Goal: Information Seeking & Learning: Learn about a topic

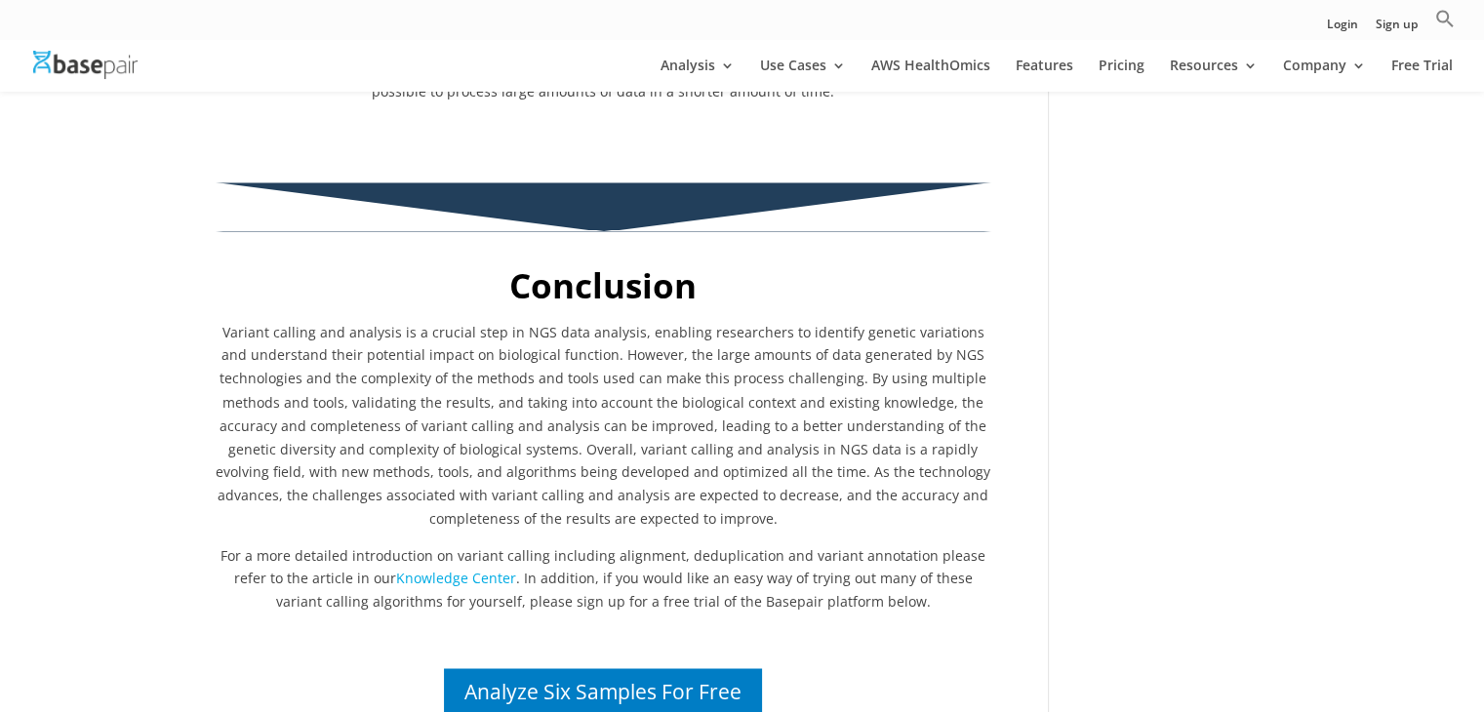
scroll to position [3349, 0]
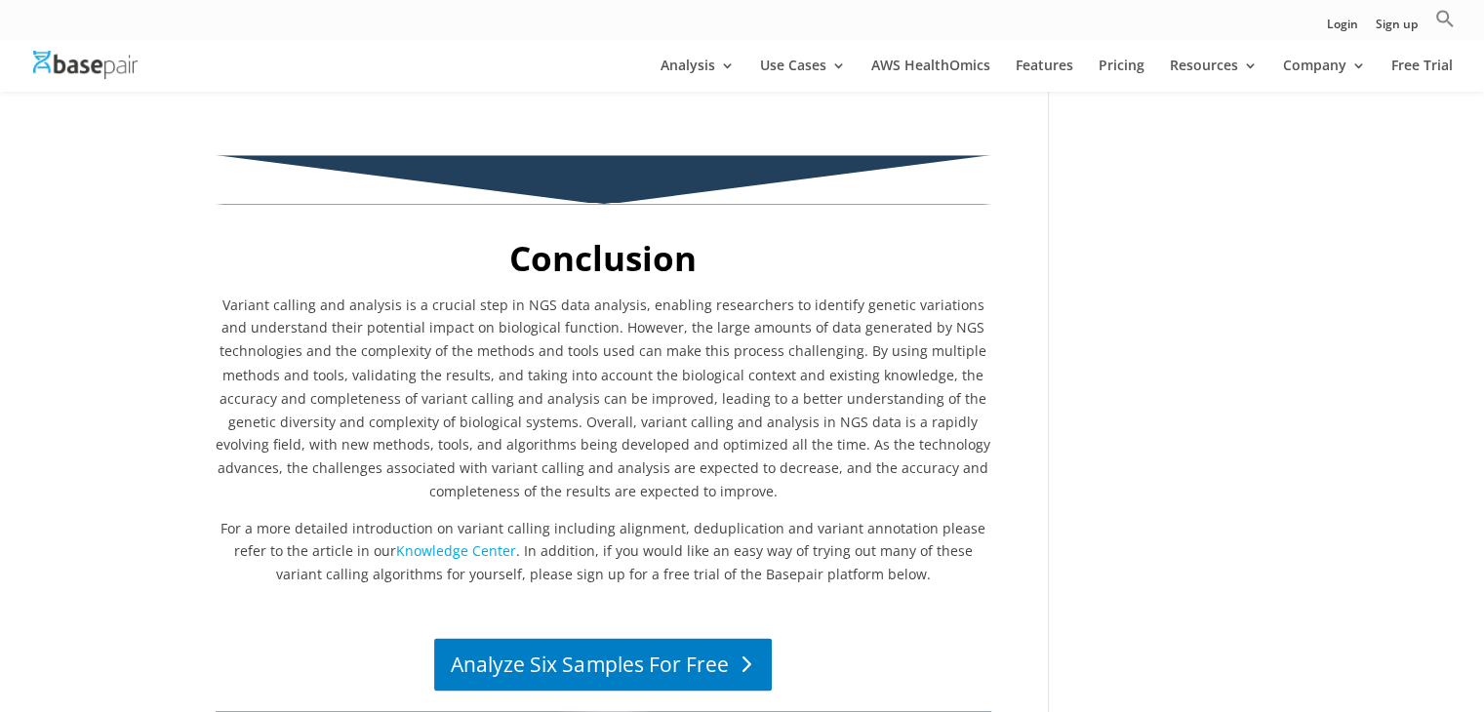
click at [619, 638] on link "Analyze Six Samples For Free" at bounding box center [603, 664] width 339 height 53
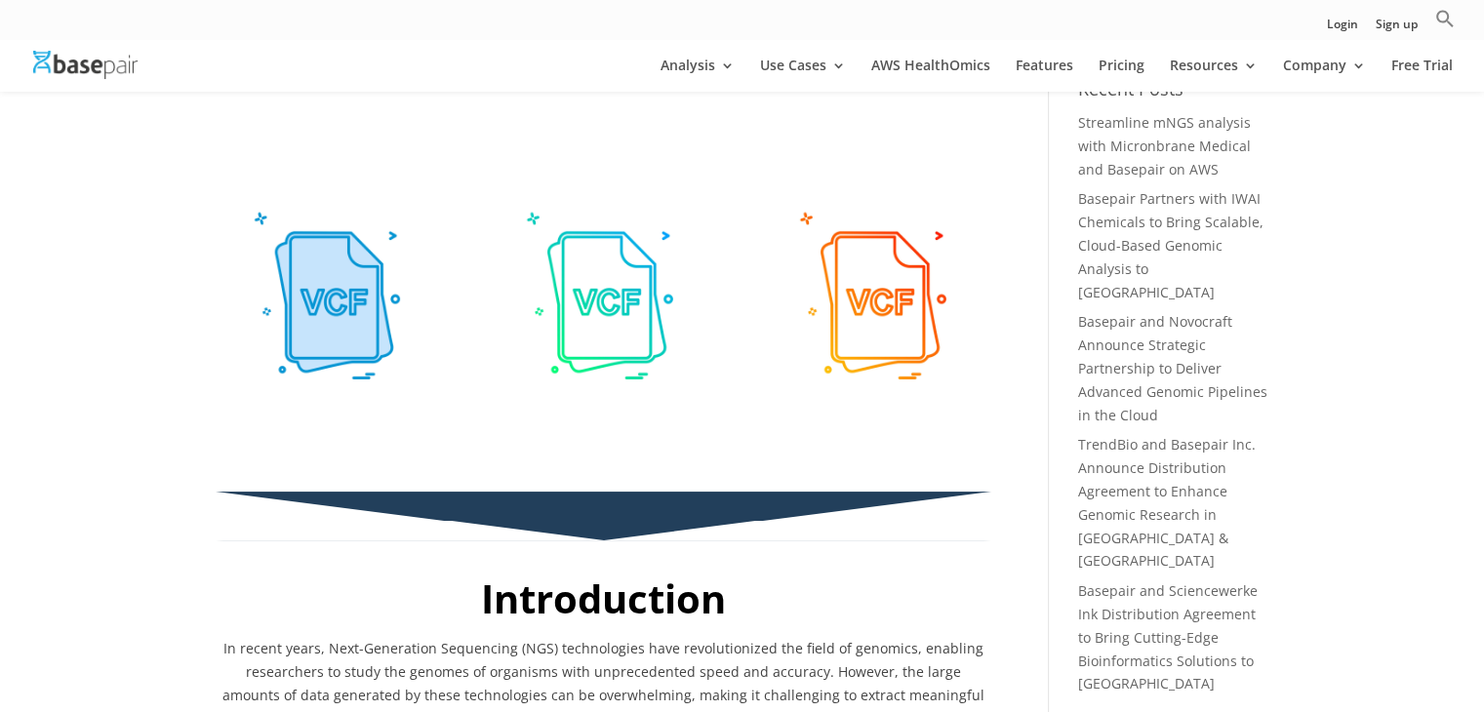
scroll to position [0, 0]
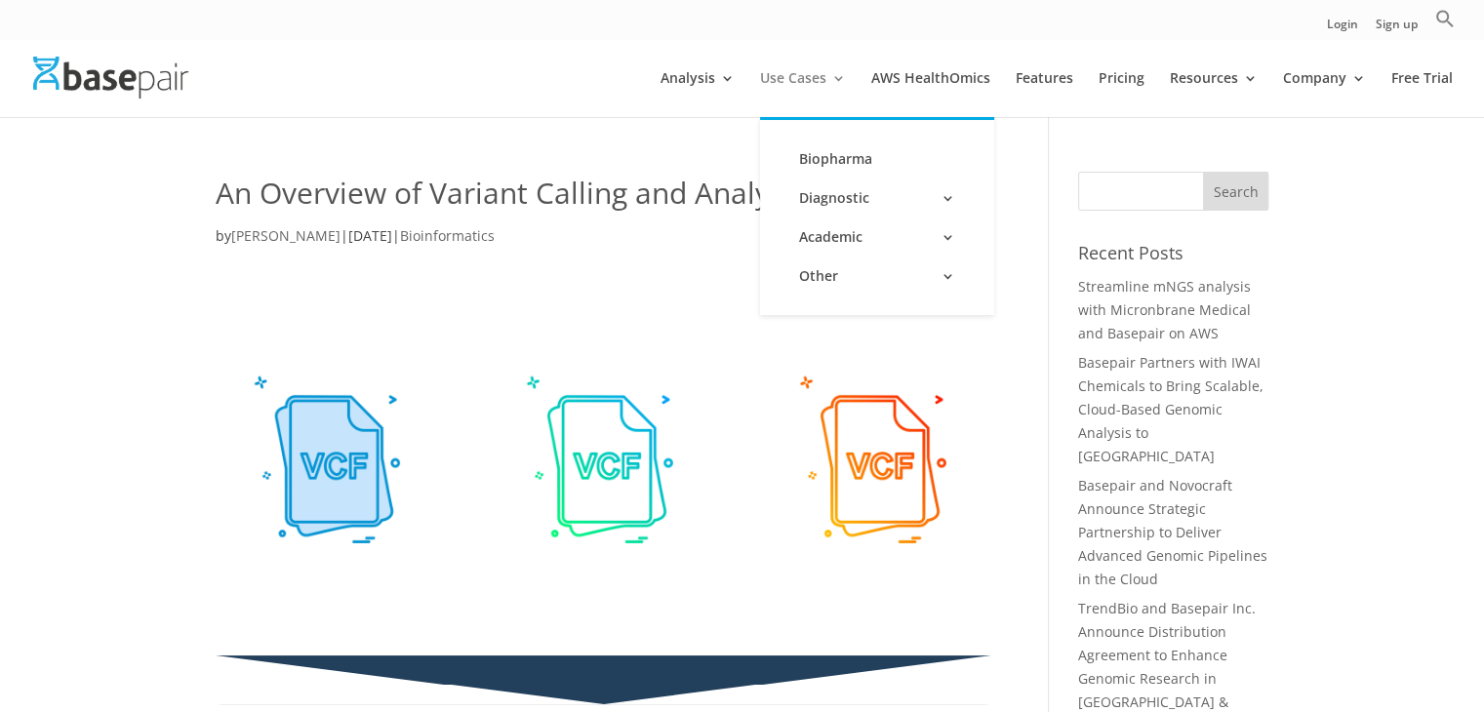
click at [827, 76] on link "Use Cases" at bounding box center [803, 94] width 86 height 46
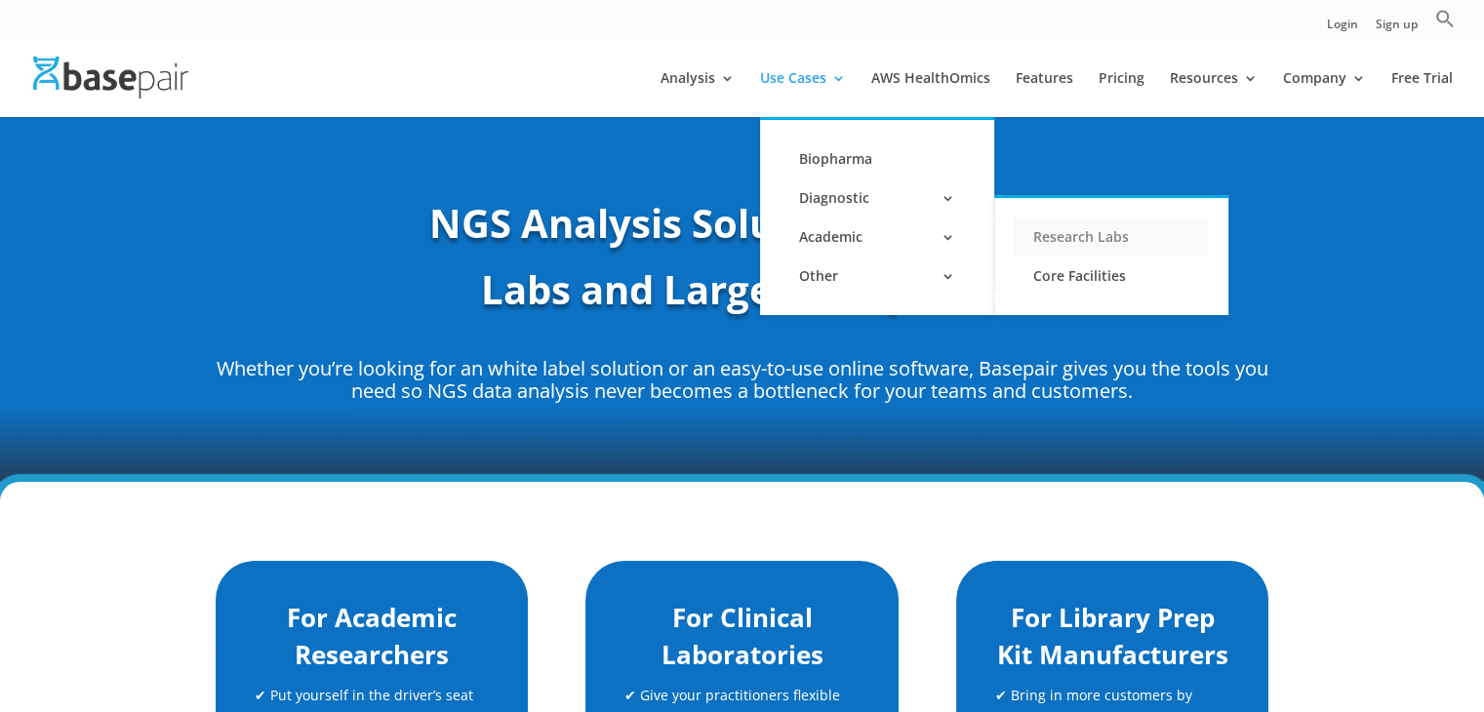
click at [1080, 235] on link "Research Labs" at bounding box center [1111, 237] width 195 height 39
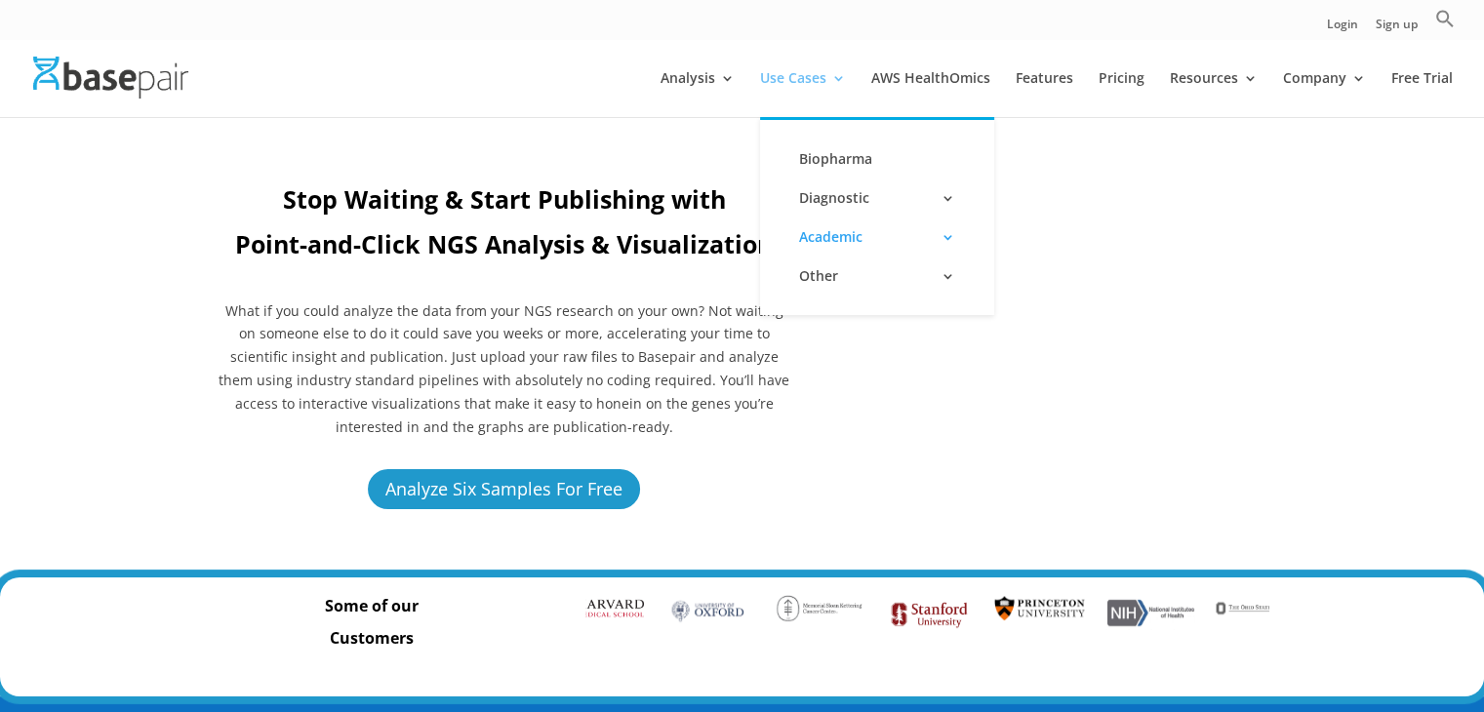
click at [825, 78] on link "Use Cases" at bounding box center [803, 94] width 86 height 46
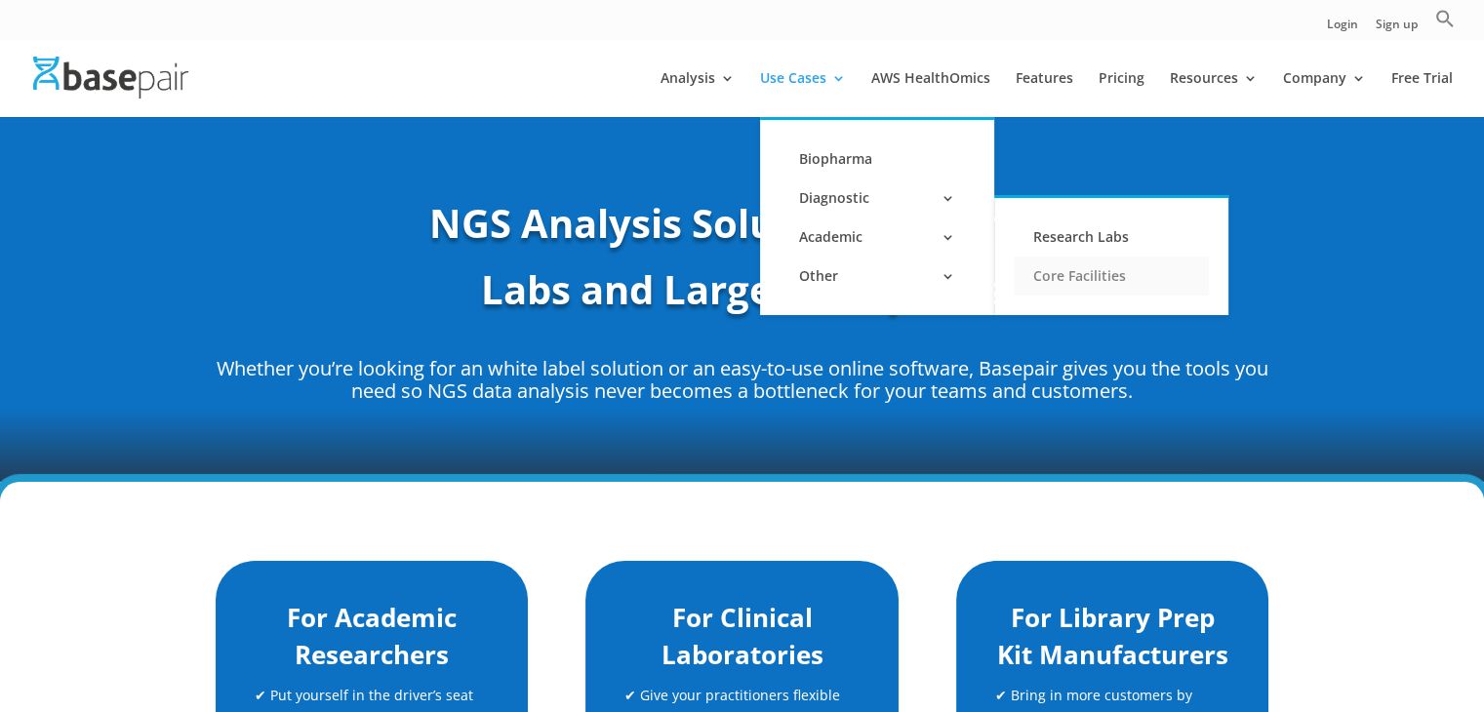
click at [1080, 281] on link "Core Facilities" at bounding box center [1111, 276] width 195 height 39
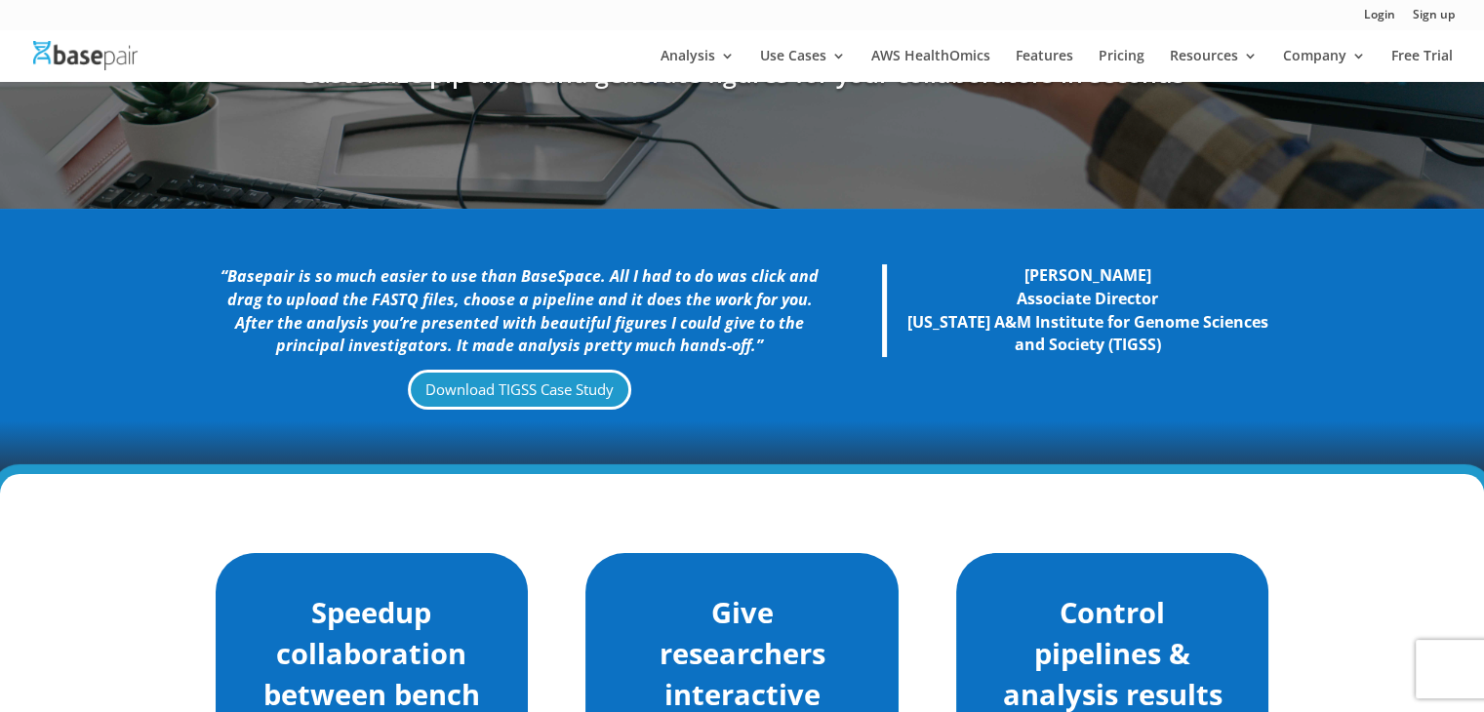
scroll to position [152, 0]
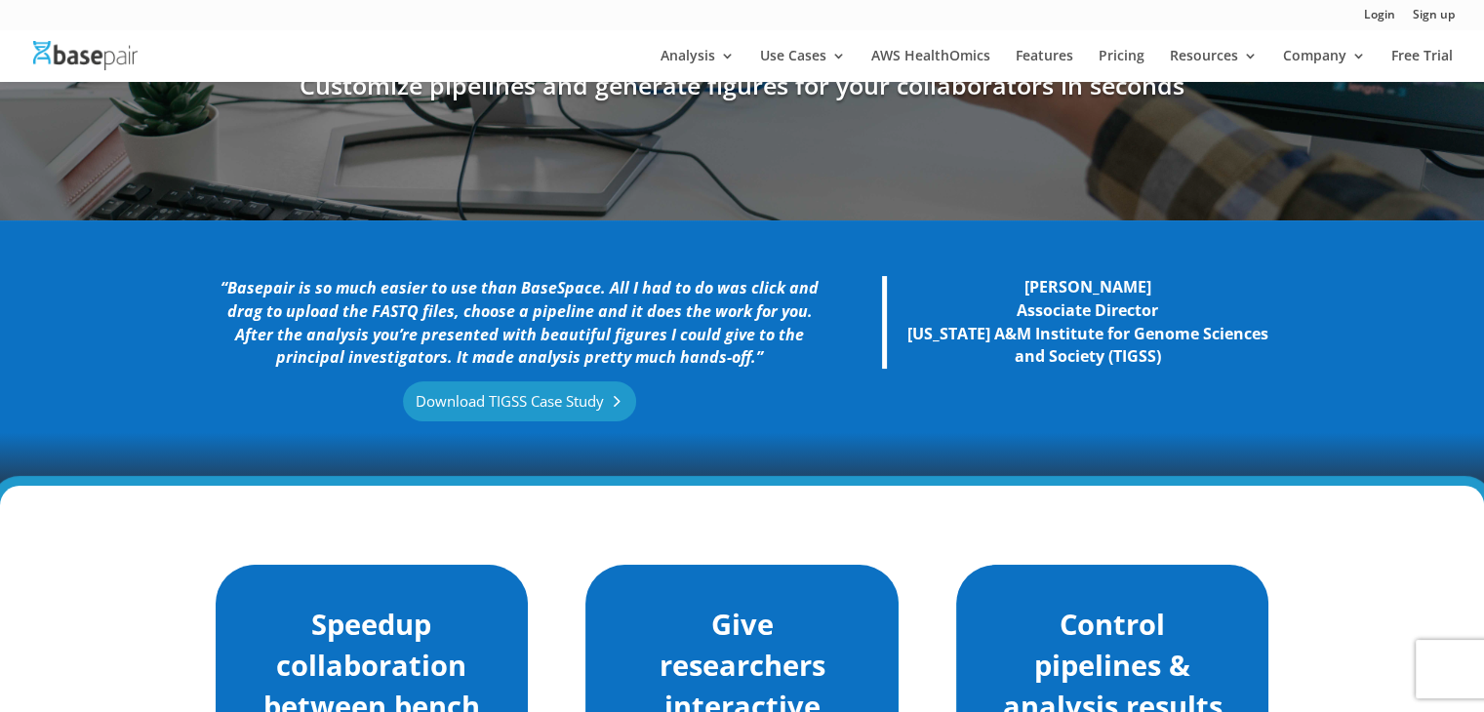
click at [587, 411] on link "Download TIGSS Case Study" at bounding box center [520, 402] width 234 height 40
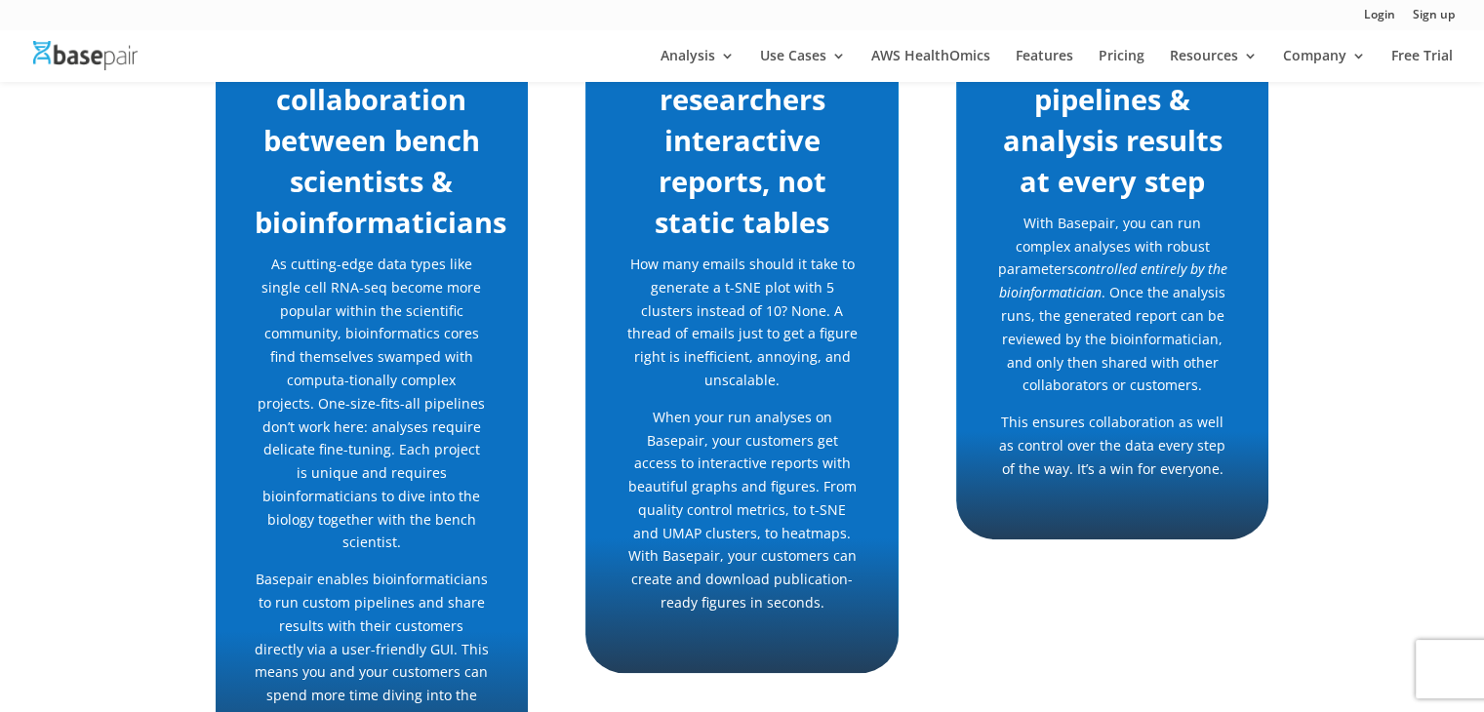
scroll to position [718, 0]
click at [1155, 251] on p "With Basepair, you can run complex analyses with robust parameters controlled e…" at bounding box center [1113, 311] width 234 height 199
click at [1149, 225] on p "With Basepair, you can run complex analyses with robust parameters controlled e…" at bounding box center [1113, 311] width 234 height 199
click at [1202, 239] on p "With Basepair, you can run complex analyses with robust parameters controlled e…" at bounding box center [1113, 311] width 234 height 199
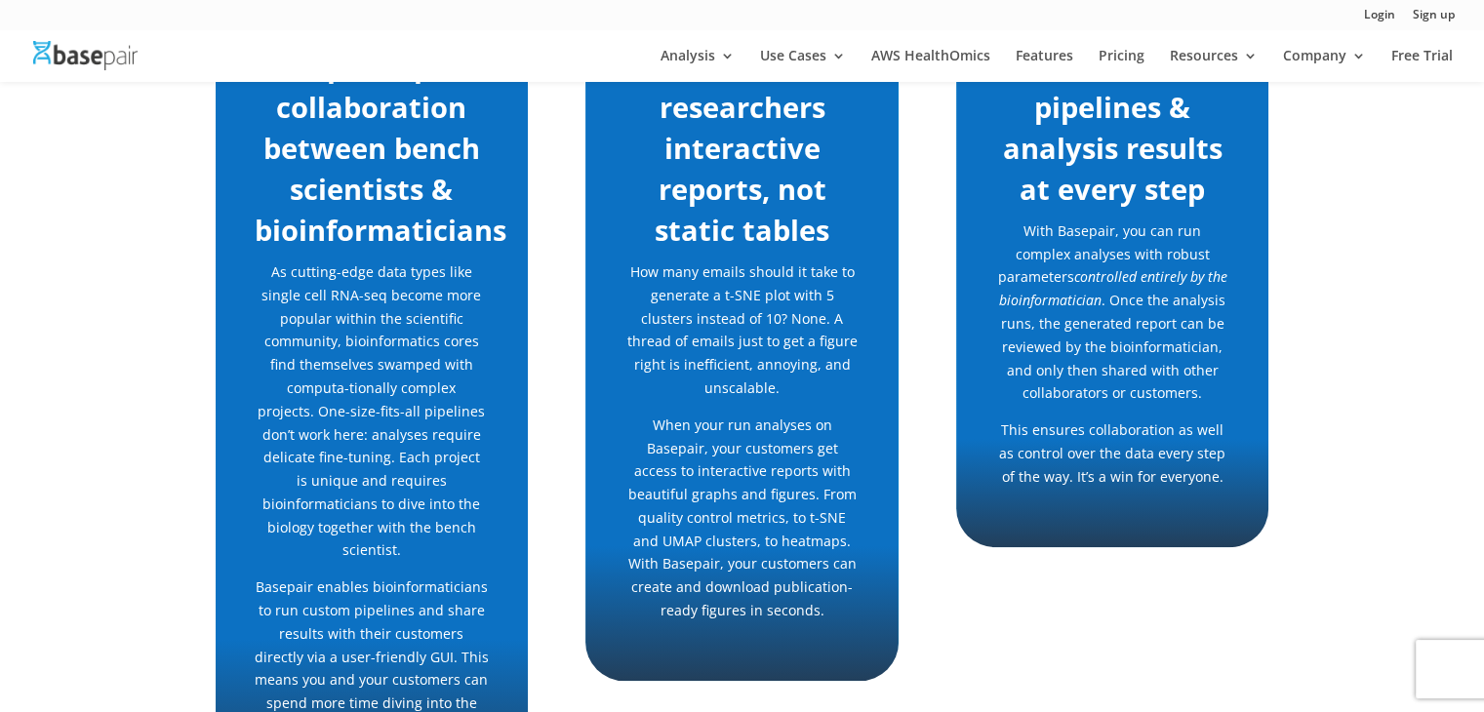
scroll to position [675, 0]
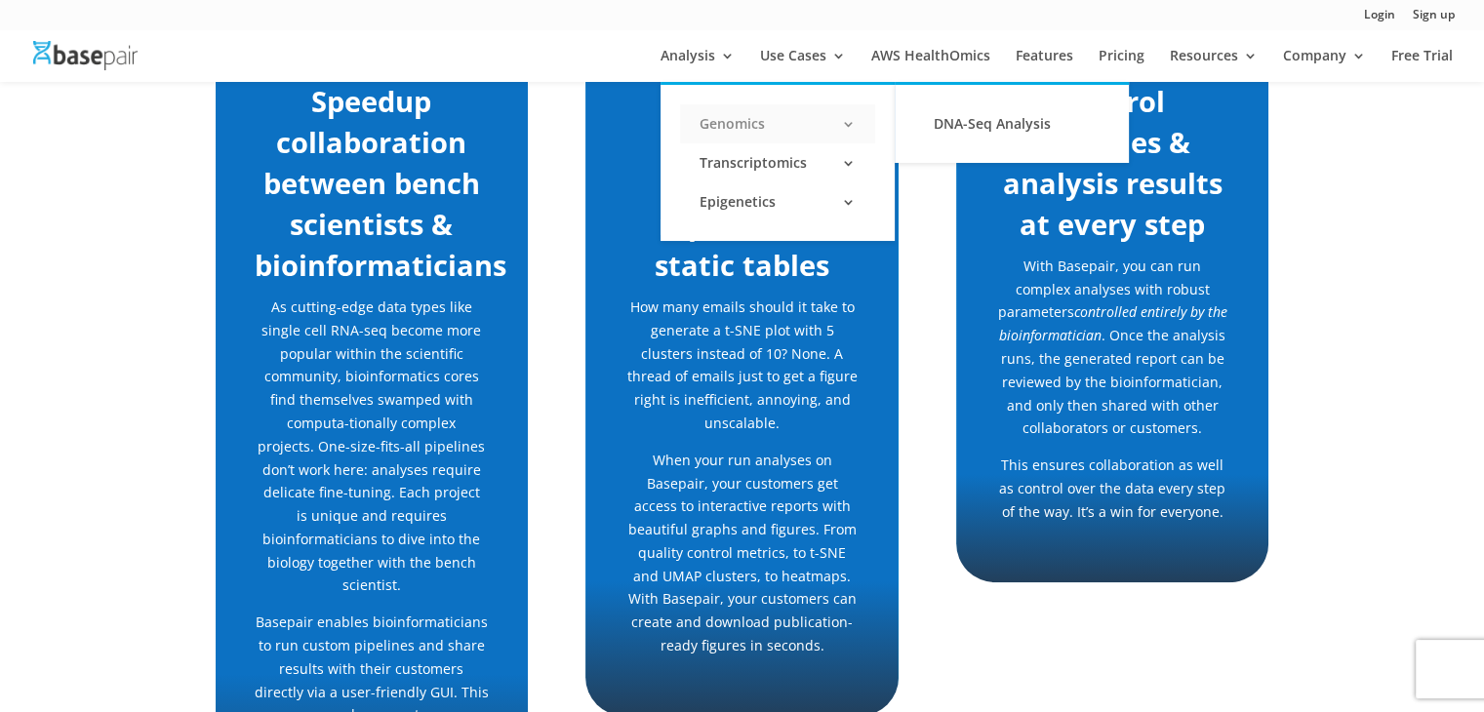
click at [749, 122] on link "Genomics" at bounding box center [777, 123] width 195 height 39
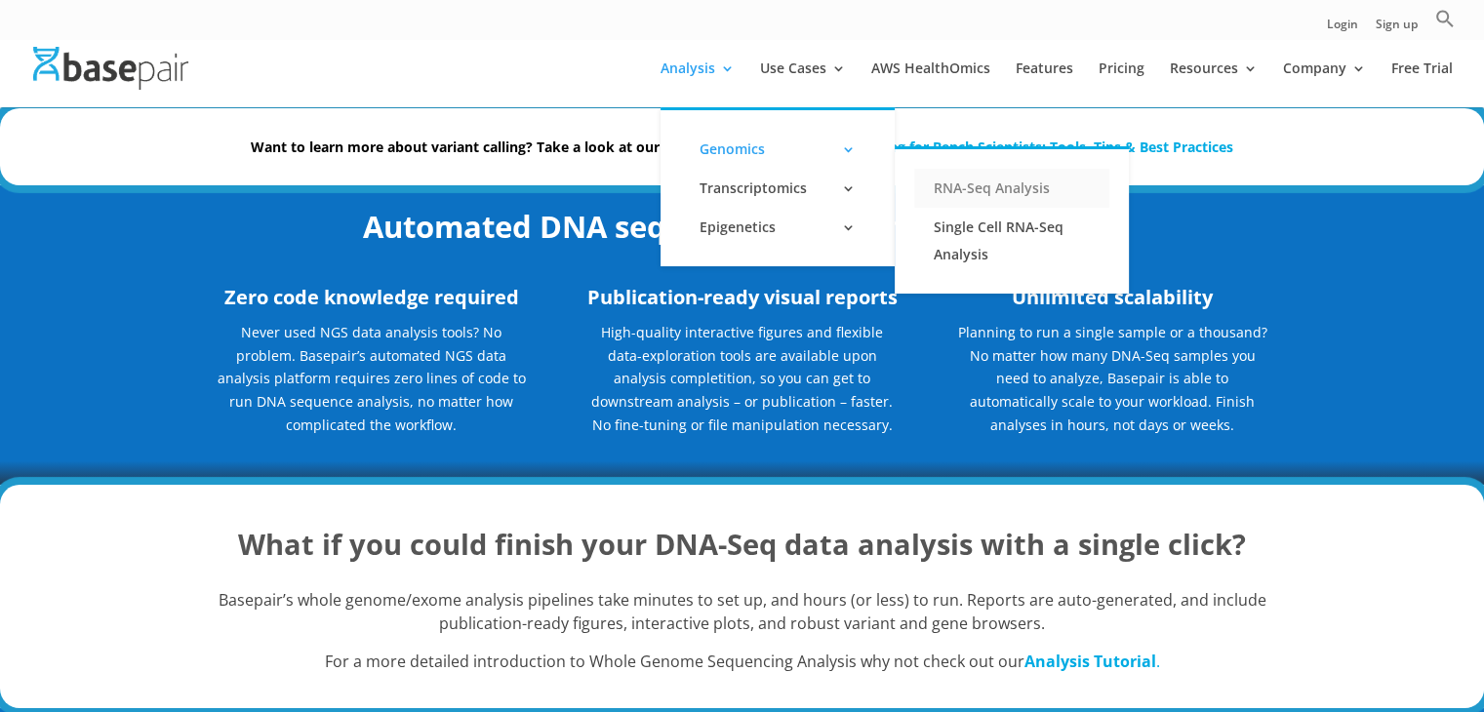
click at [953, 189] on link "RNA-Seq Analysis" at bounding box center [1012, 188] width 195 height 39
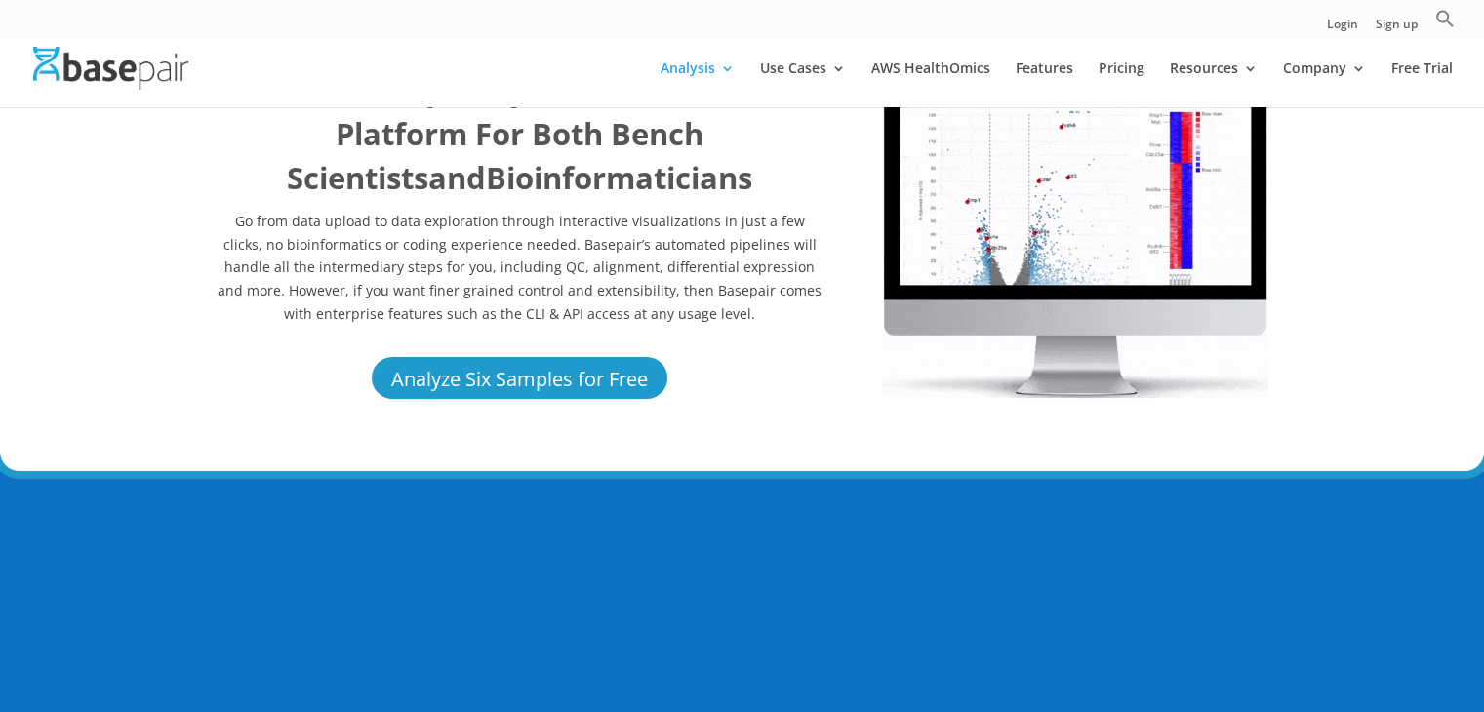
scroll to position [105, 0]
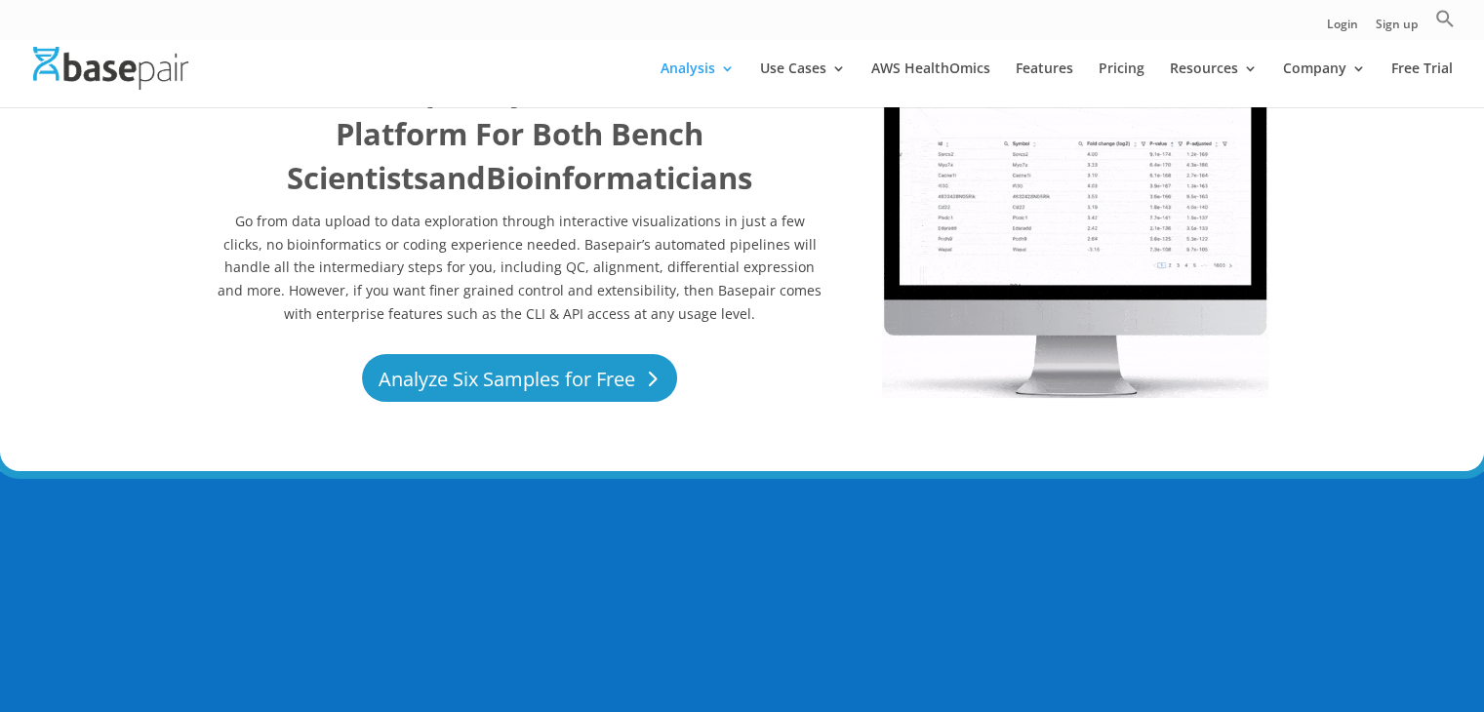
click at [615, 380] on link "Analyze Six Samples for Free" at bounding box center [519, 378] width 315 height 48
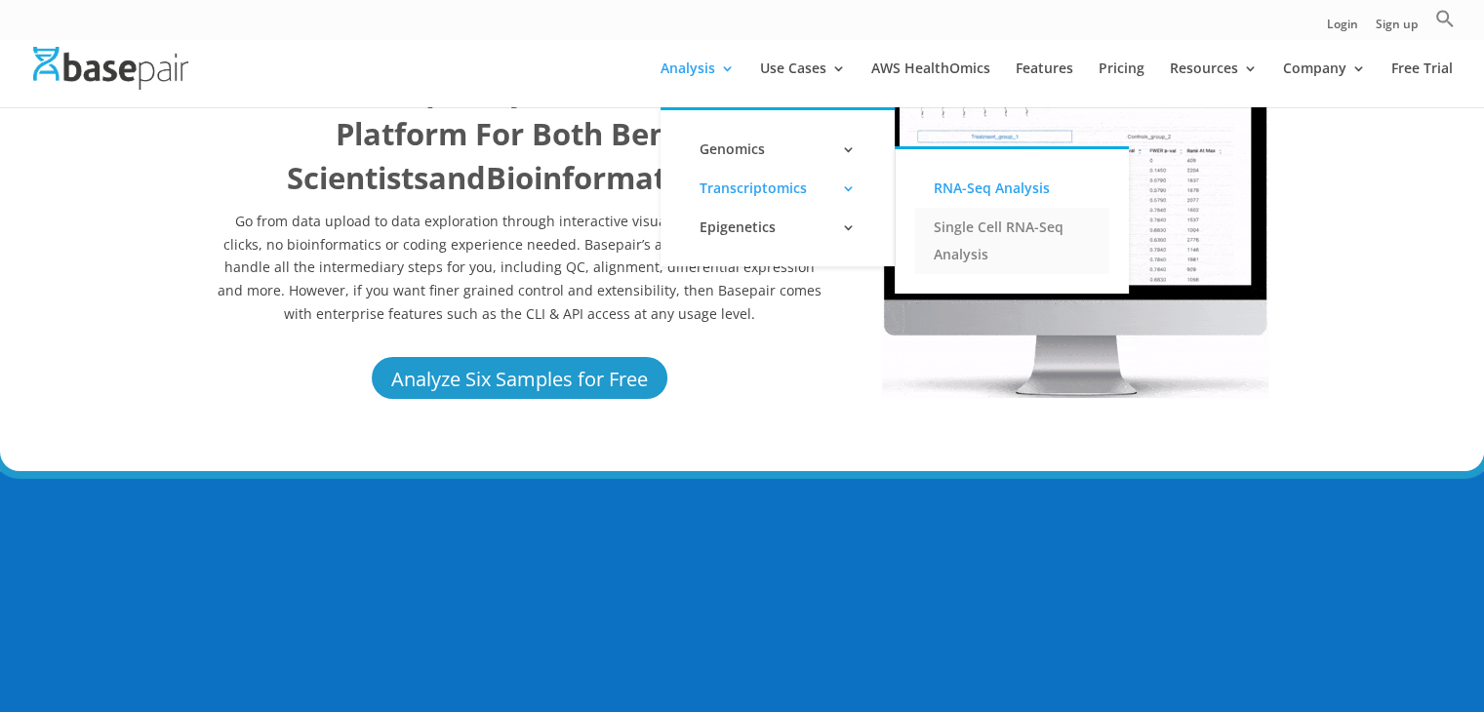
click at [951, 232] on link "Single Cell RNA-Seq Analysis" at bounding box center [1012, 241] width 195 height 66
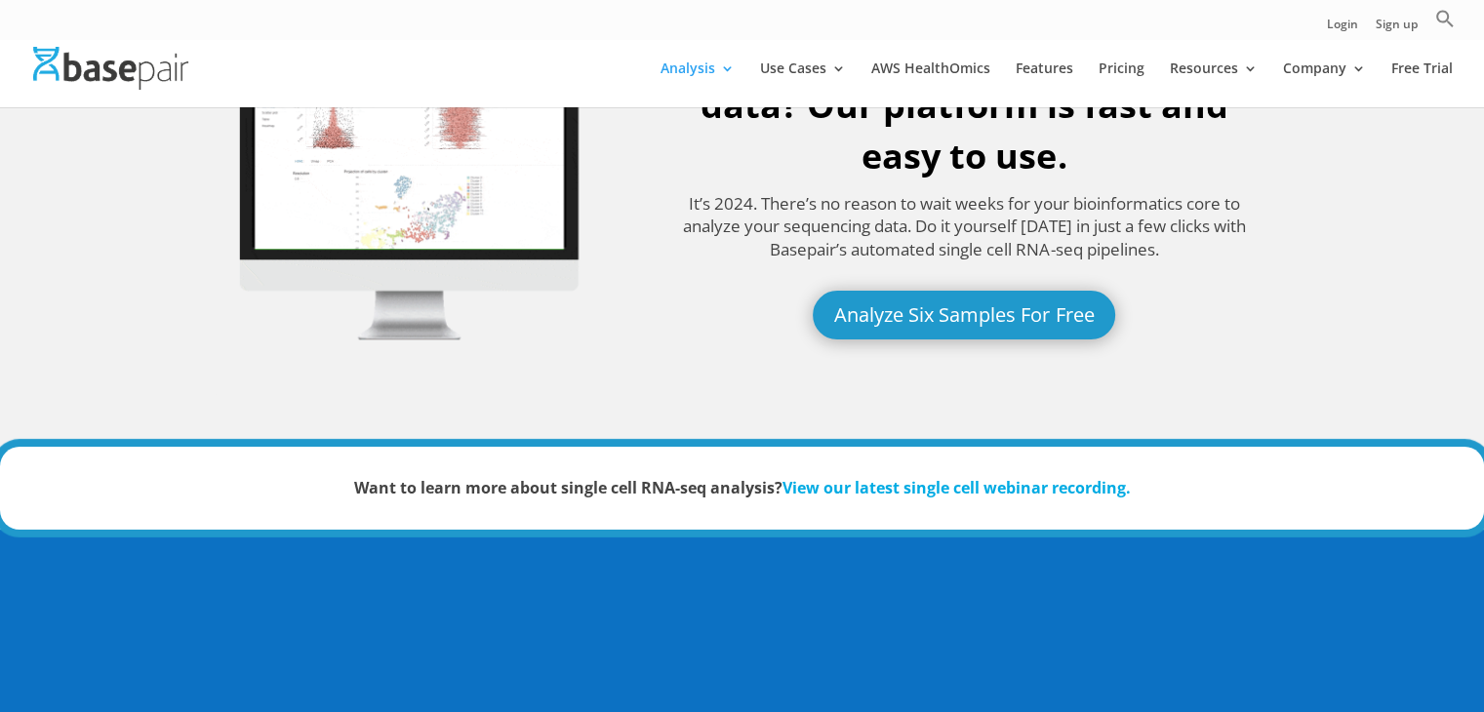
scroll to position [159, 0]
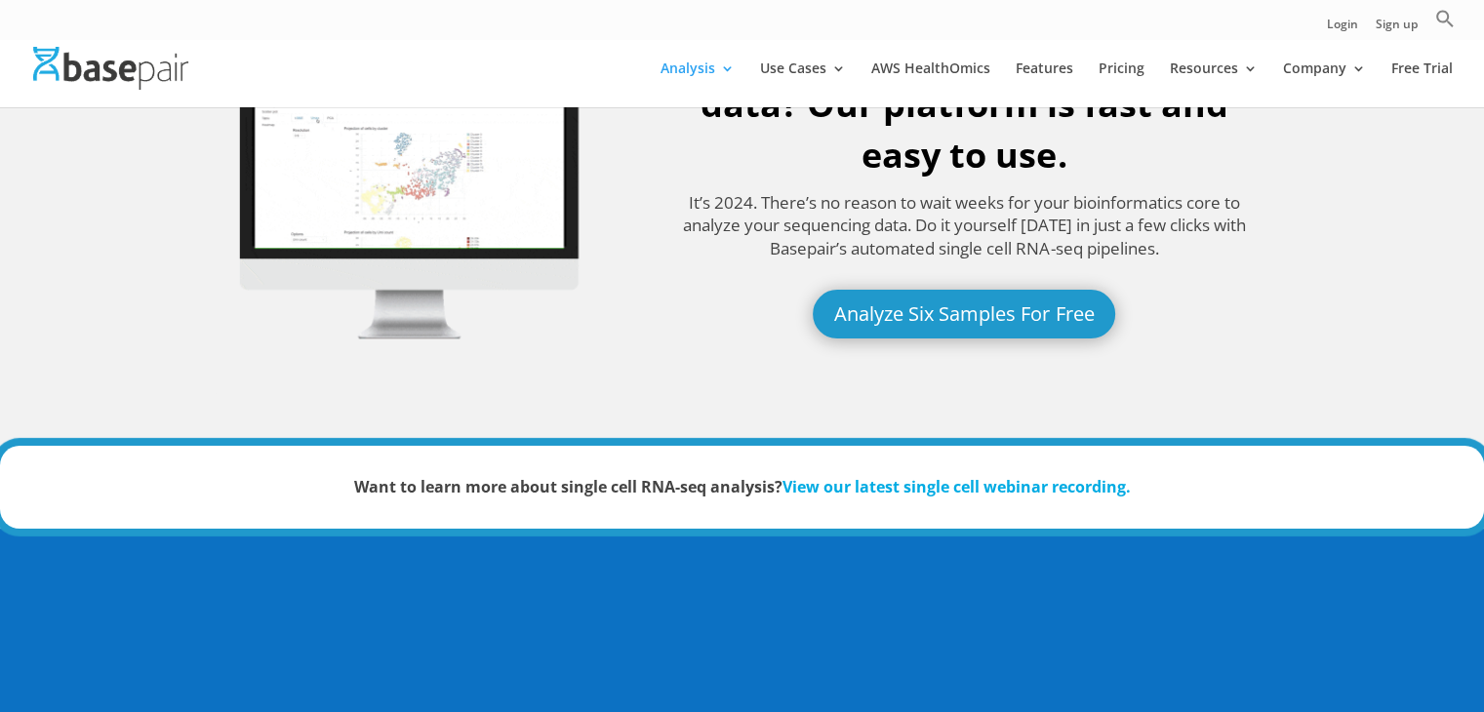
click at [926, 489] on link "View our latest single cell webinar recording." at bounding box center [957, 486] width 348 height 21
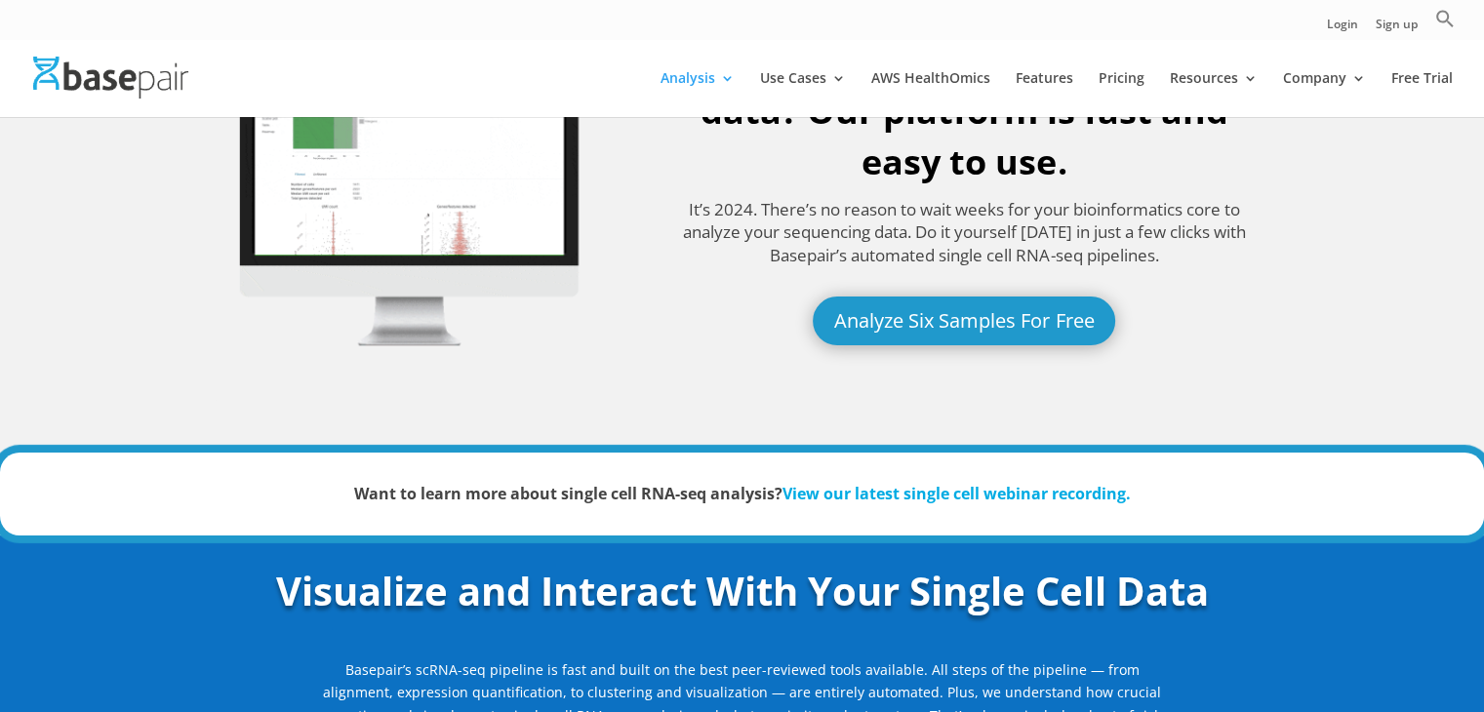
scroll to position [0, 0]
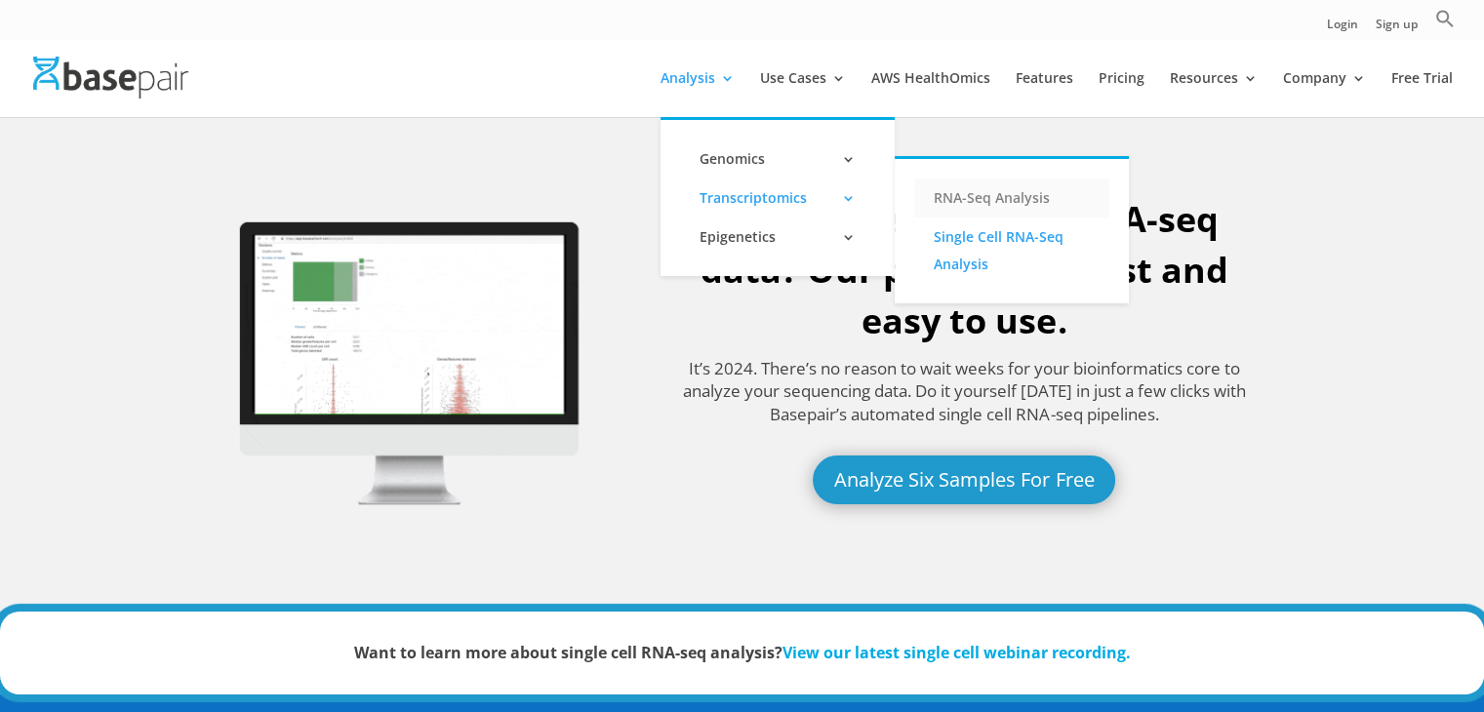
click at [962, 201] on link "RNA-Seq Analysis" at bounding box center [1012, 198] width 195 height 39
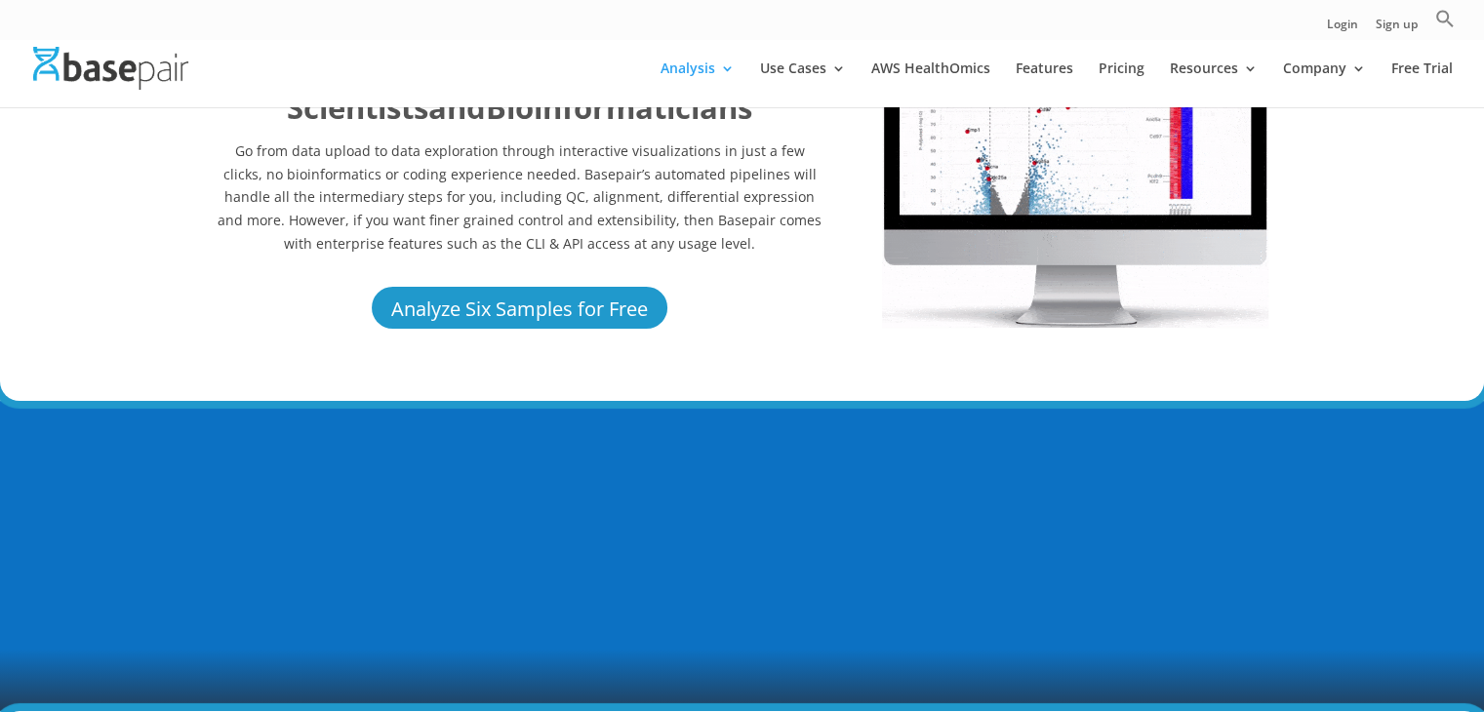
scroll to position [148, 0]
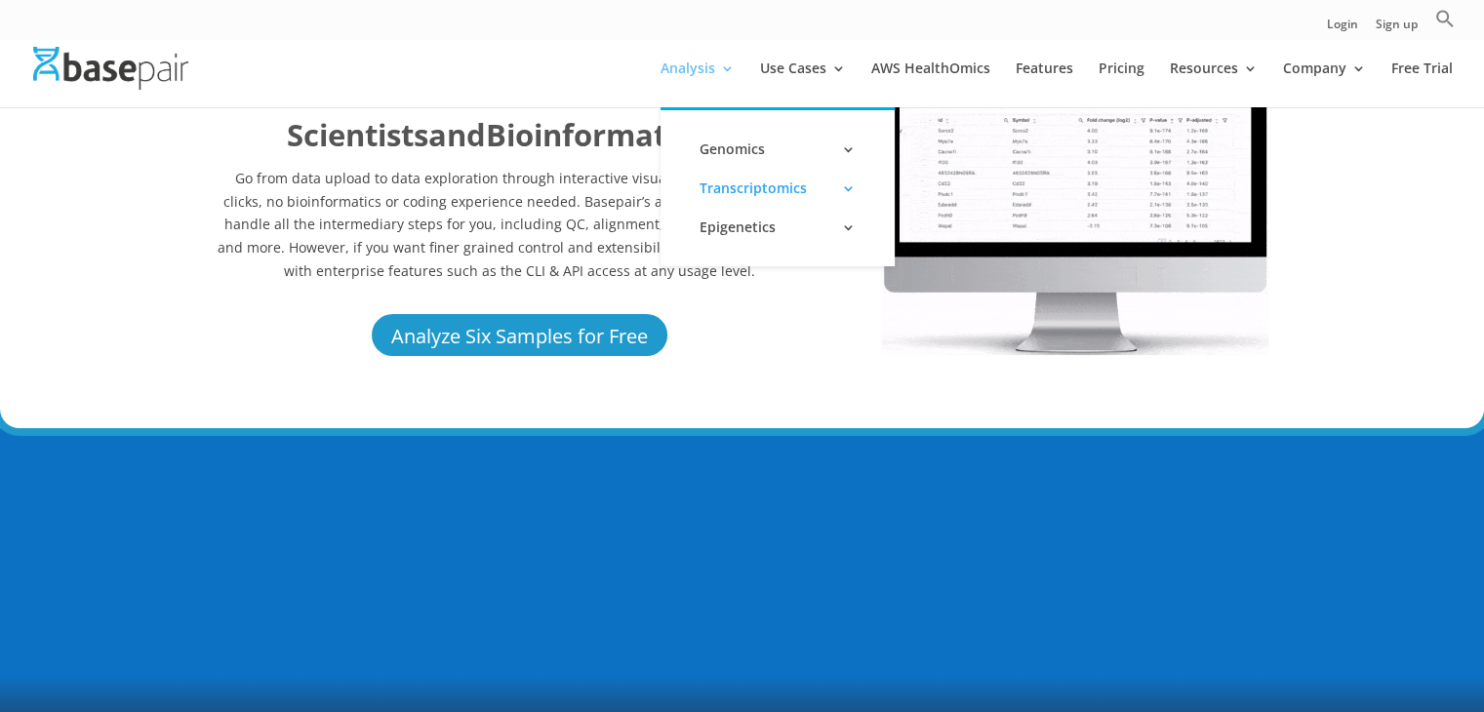
click at [726, 72] on link "Analysis" at bounding box center [698, 84] width 74 height 46
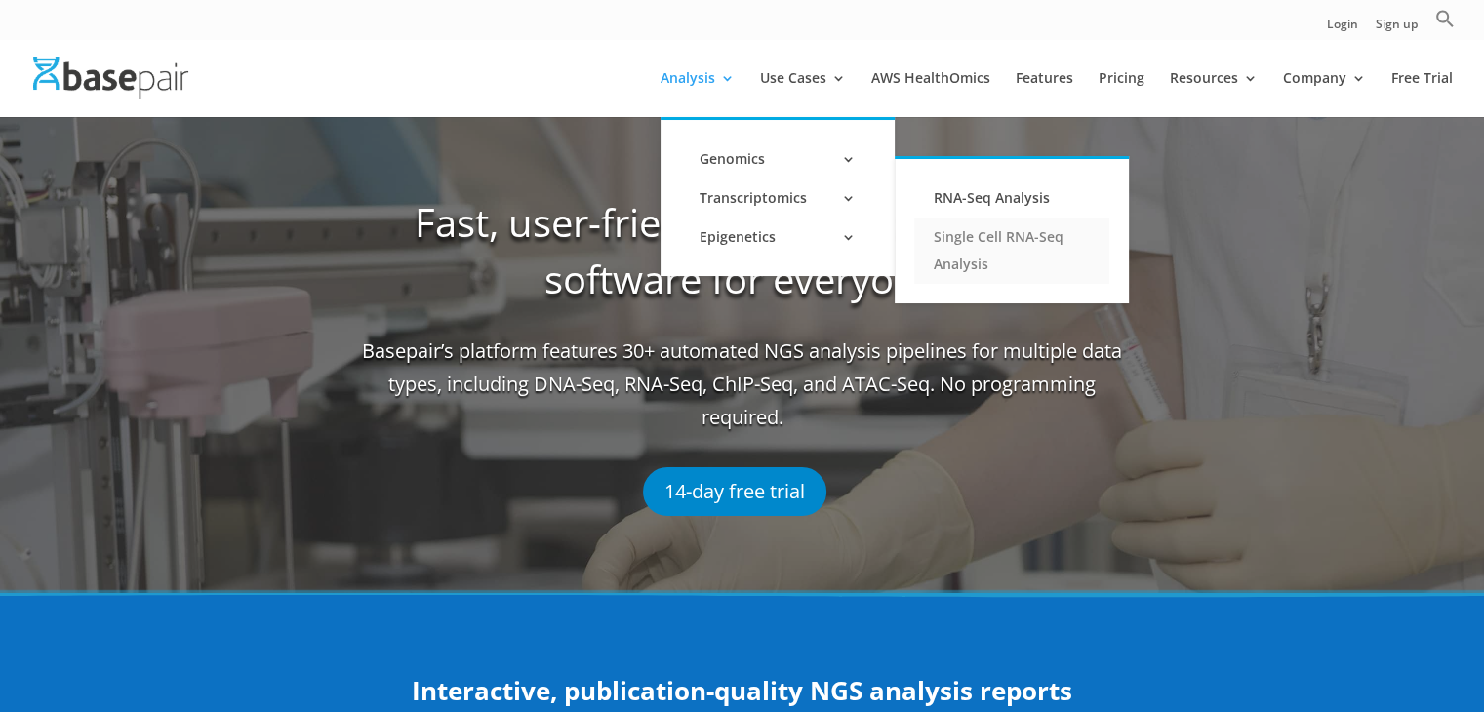
click at [960, 226] on link "Single Cell RNA-Seq Analysis" at bounding box center [1012, 251] width 195 height 66
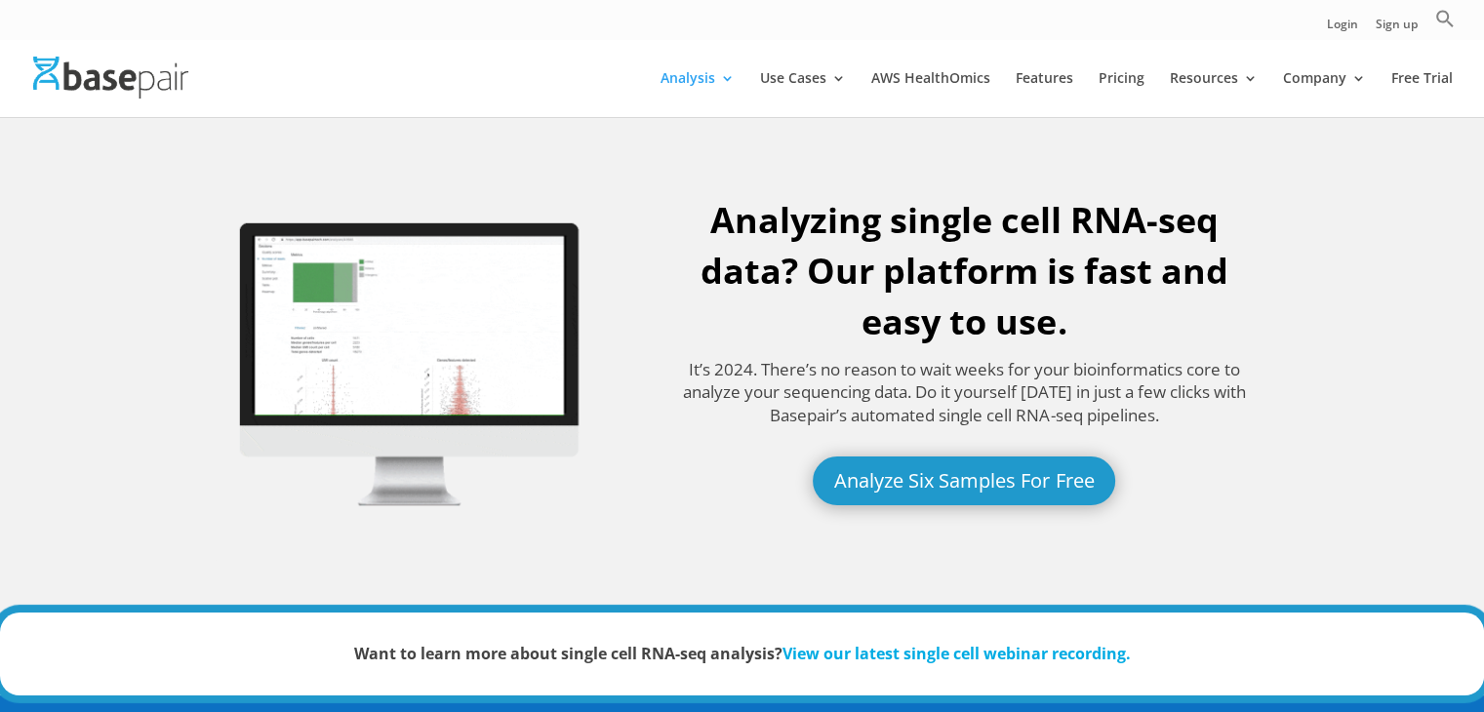
click at [864, 654] on link "View our latest single cell webinar recording." at bounding box center [957, 653] width 348 height 21
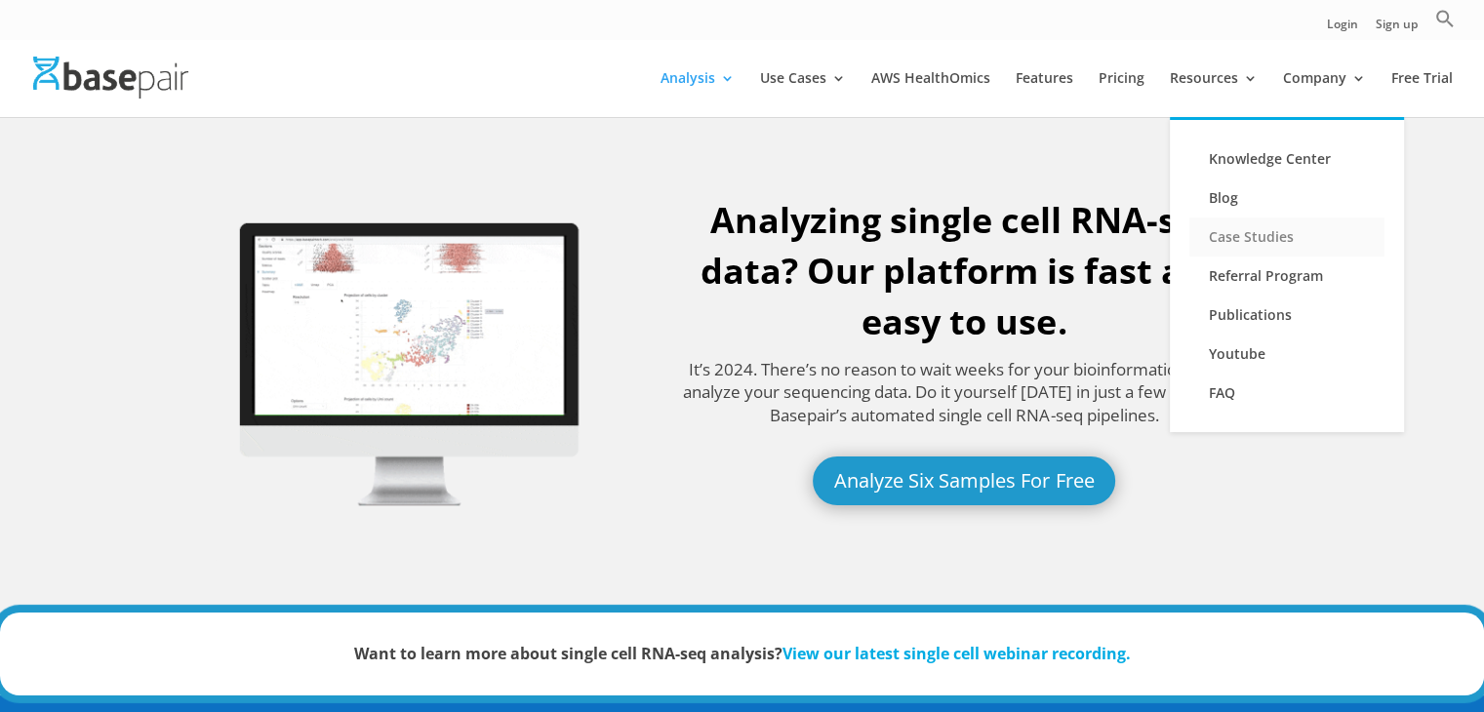
click at [1243, 233] on link "Case Studies" at bounding box center [1287, 237] width 195 height 39
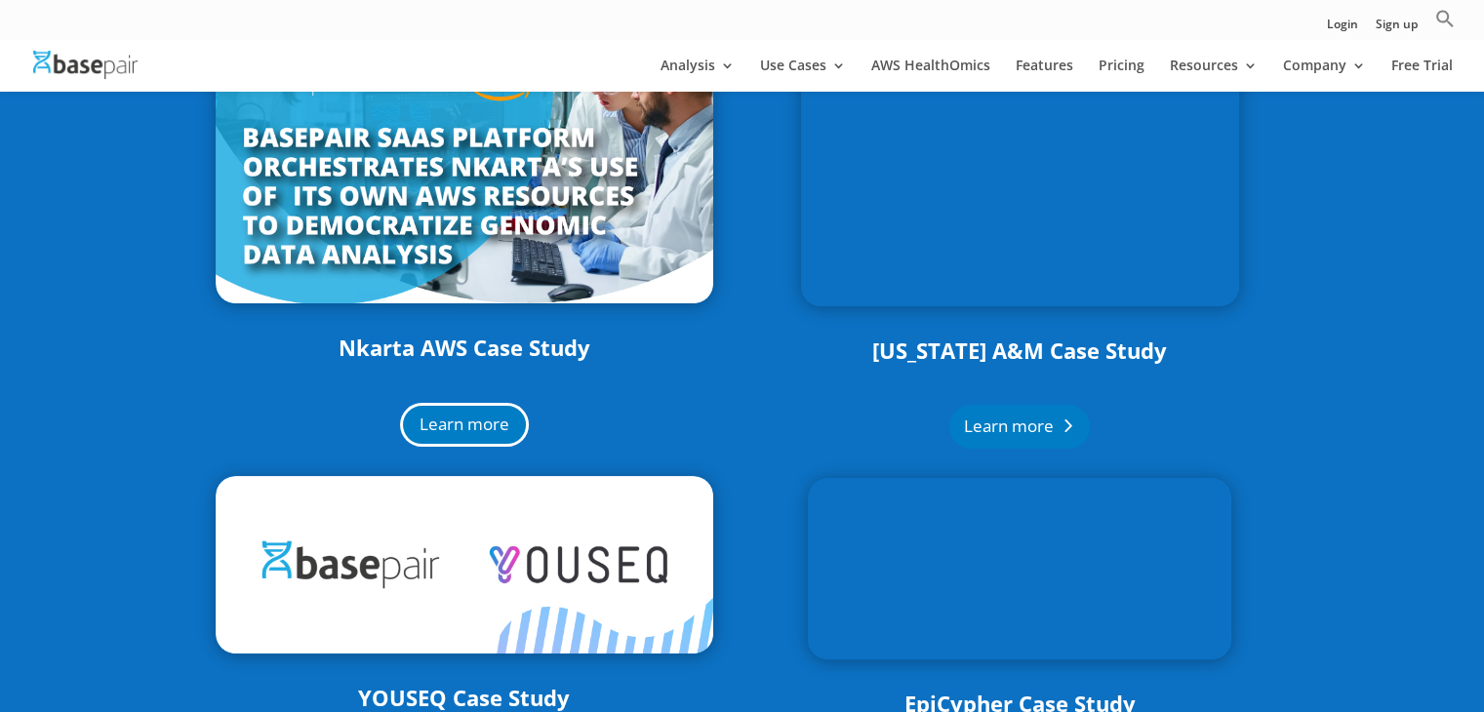
scroll to position [398, 0]
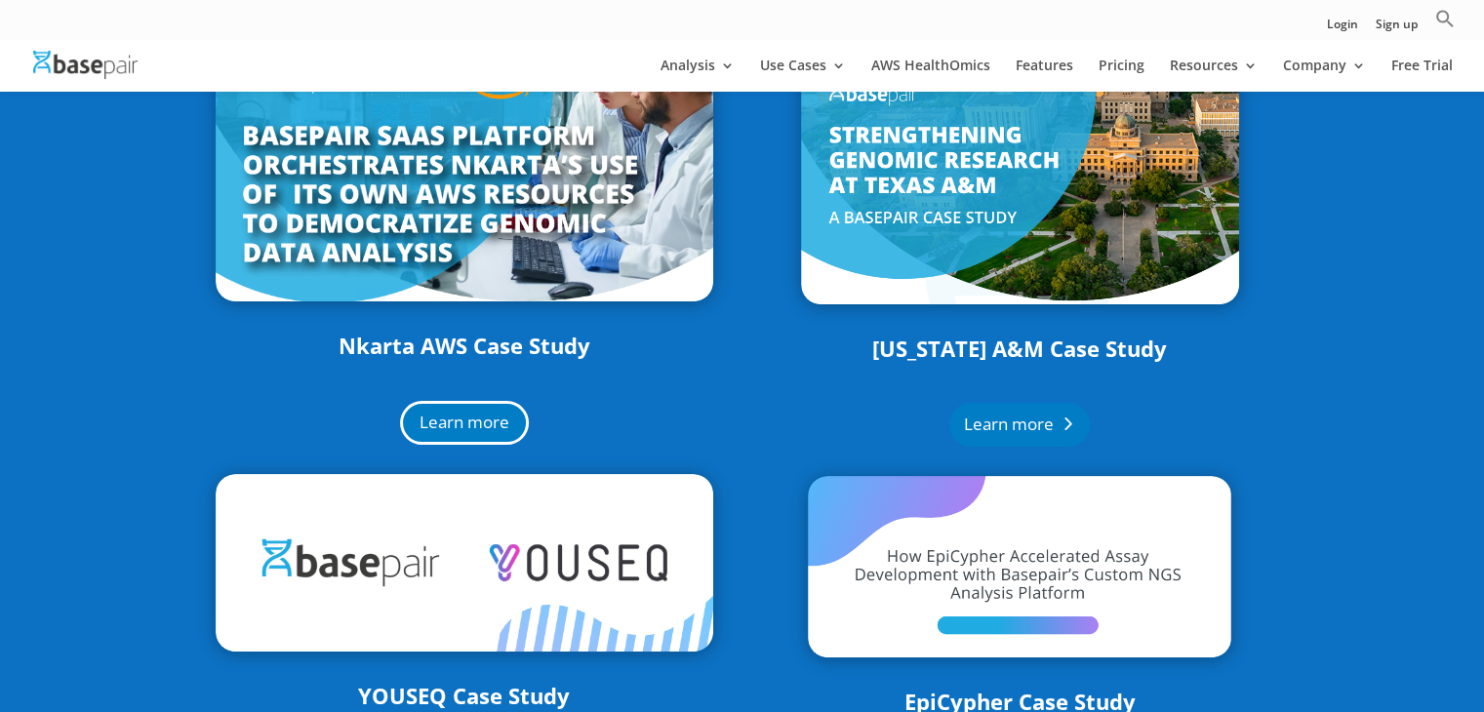
click at [1035, 434] on link "Learn more" at bounding box center [1020, 425] width 141 height 44
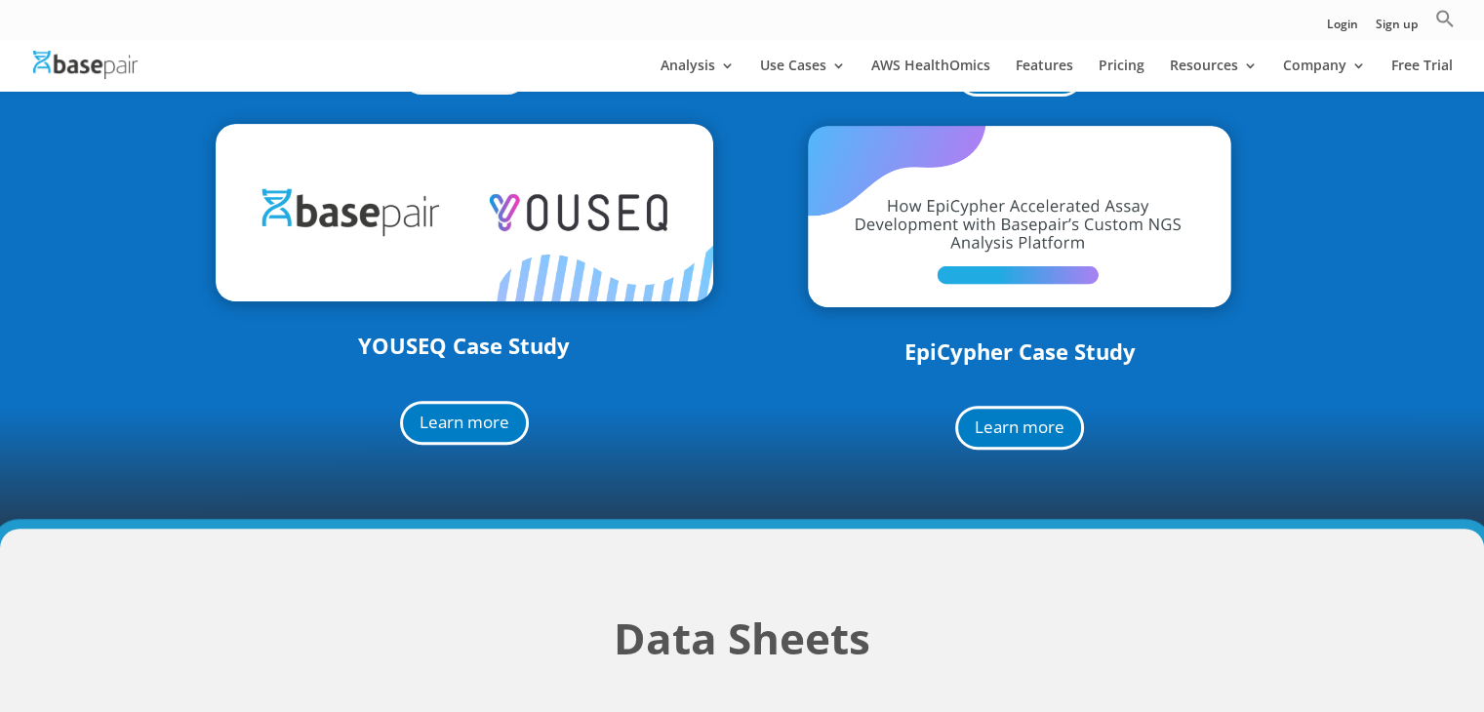
scroll to position [750, 0]
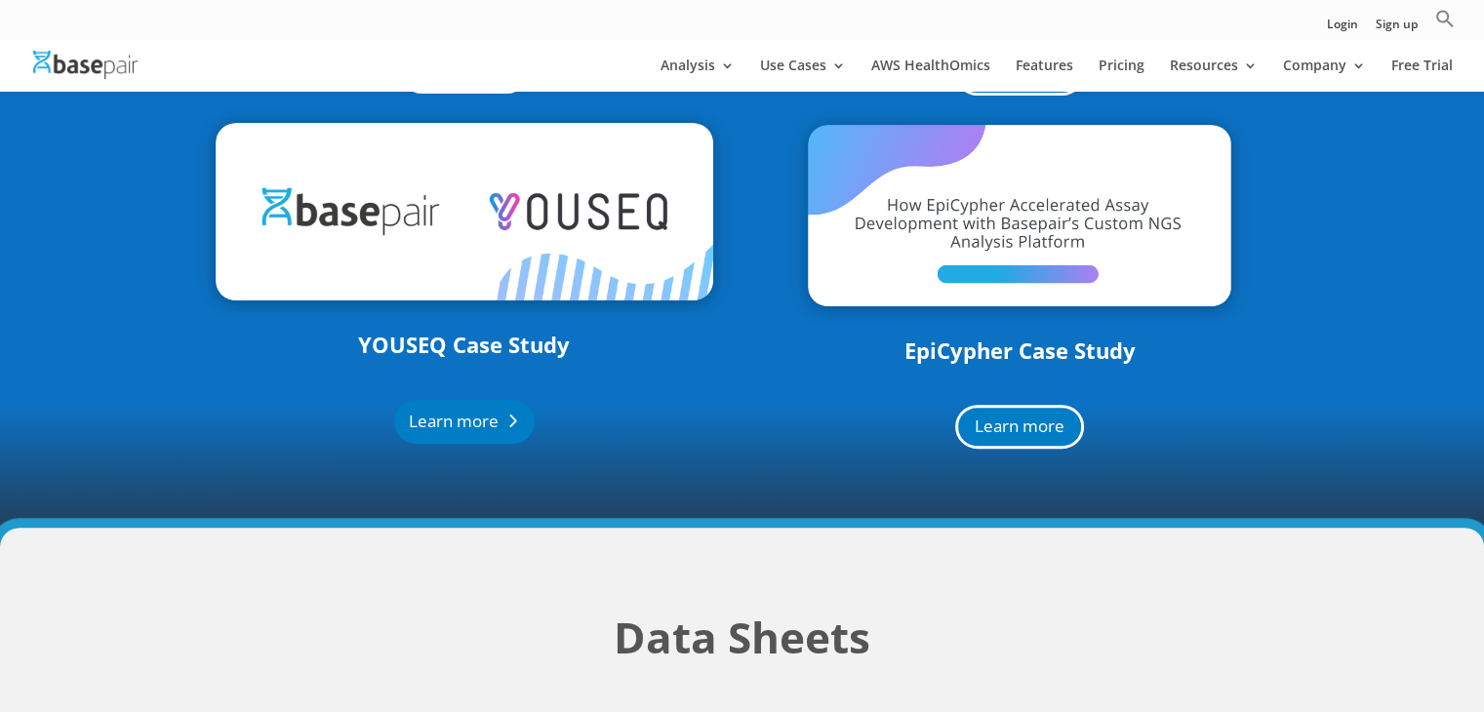
click at [462, 405] on link "Learn more" at bounding box center [464, 422] width 141 height 44
